Goal: Transaction & Acquisition: Purchase product/service

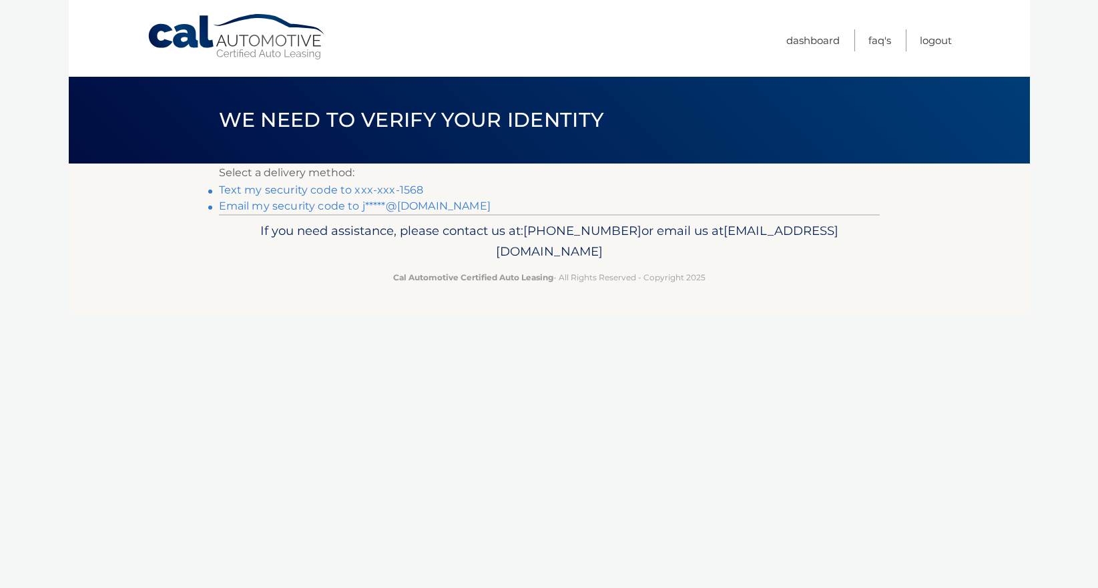
click at [409, 186] on link "Text my security code to xxx-xxx-1568" at bounding box center [321, 190] width 205 height 13
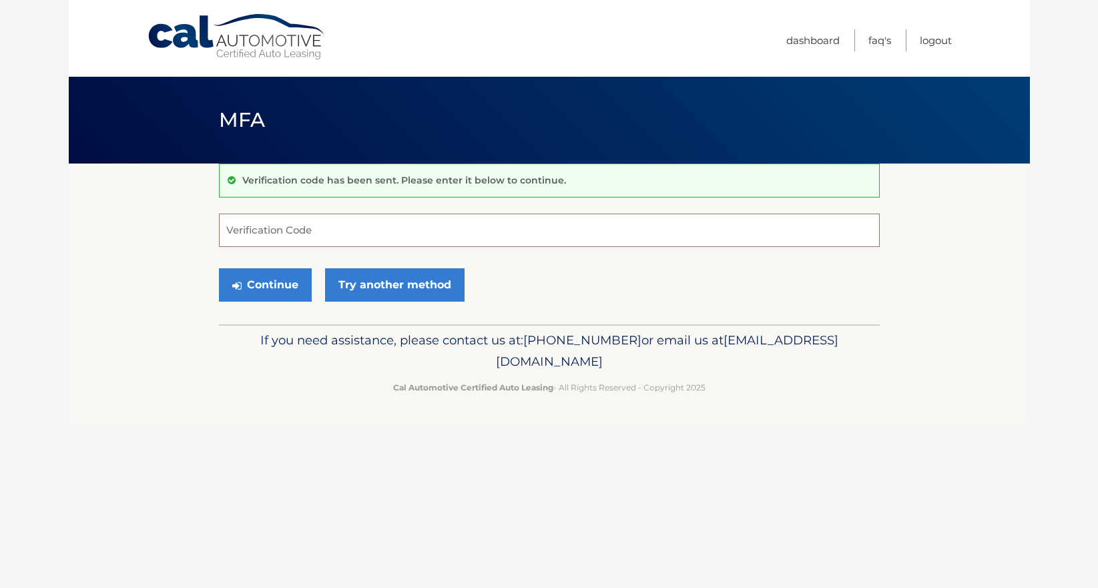
click at [238, 235] on input "Verification Code" at bounding box center [549, 230] width 661 height 33
type input "247152"
click at [298, 280] on button "Continue" at bounding box center [265, 284] width 93 height 33
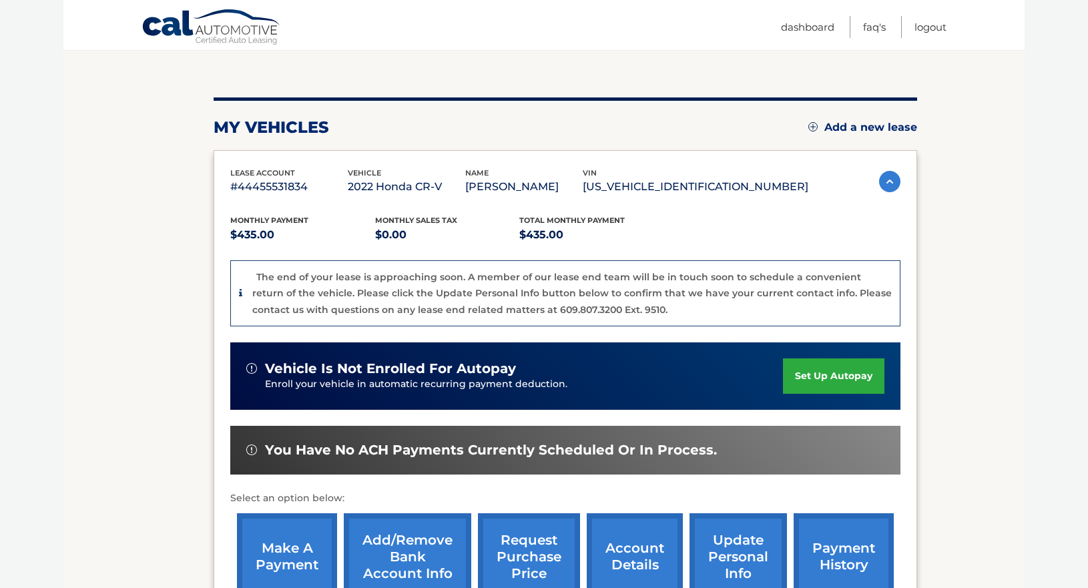
scroll to position [284, 0]
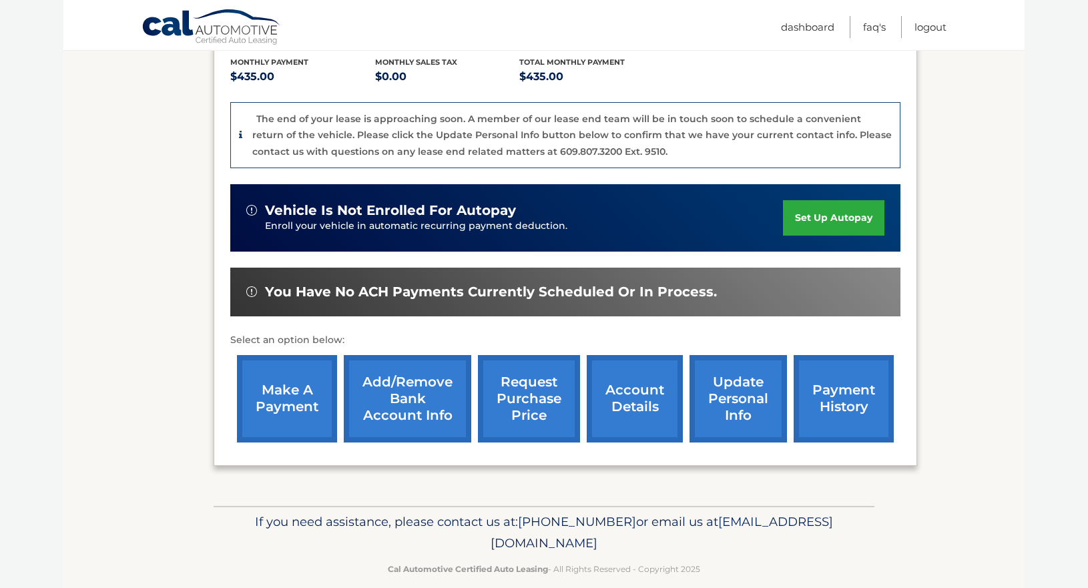
click at [283, 380] on link "make a payment" at bounding box center [287, 398] width 100 height 87
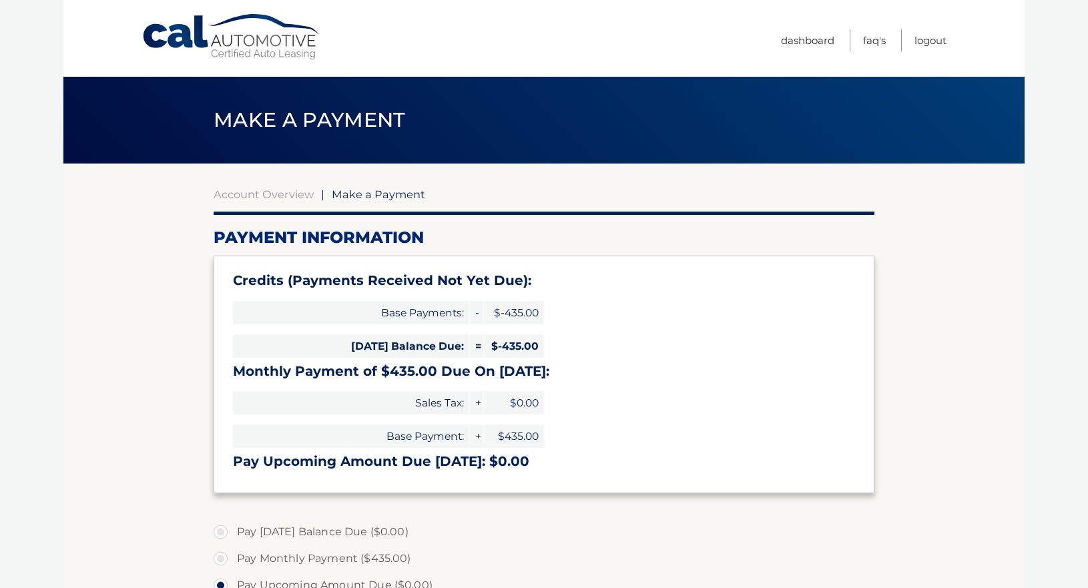
select select "Y2Q0YWM5OWYtZGI3Yy00OTk2LWI0ODItYzAxYzA4ZTMzM2Zl"
drag, startPoint x: 1088, startPoint y: 198, endPoint x: 1091, endPoint y: 240, distance: 42.2
click at [1088, 240] on html "Cal Automotive Menu Dashboard FAQ's Logout" at bounding box center [544, 294] width 1088 height 588
